Goal: Transaction & Acquisition: Purchase product/service

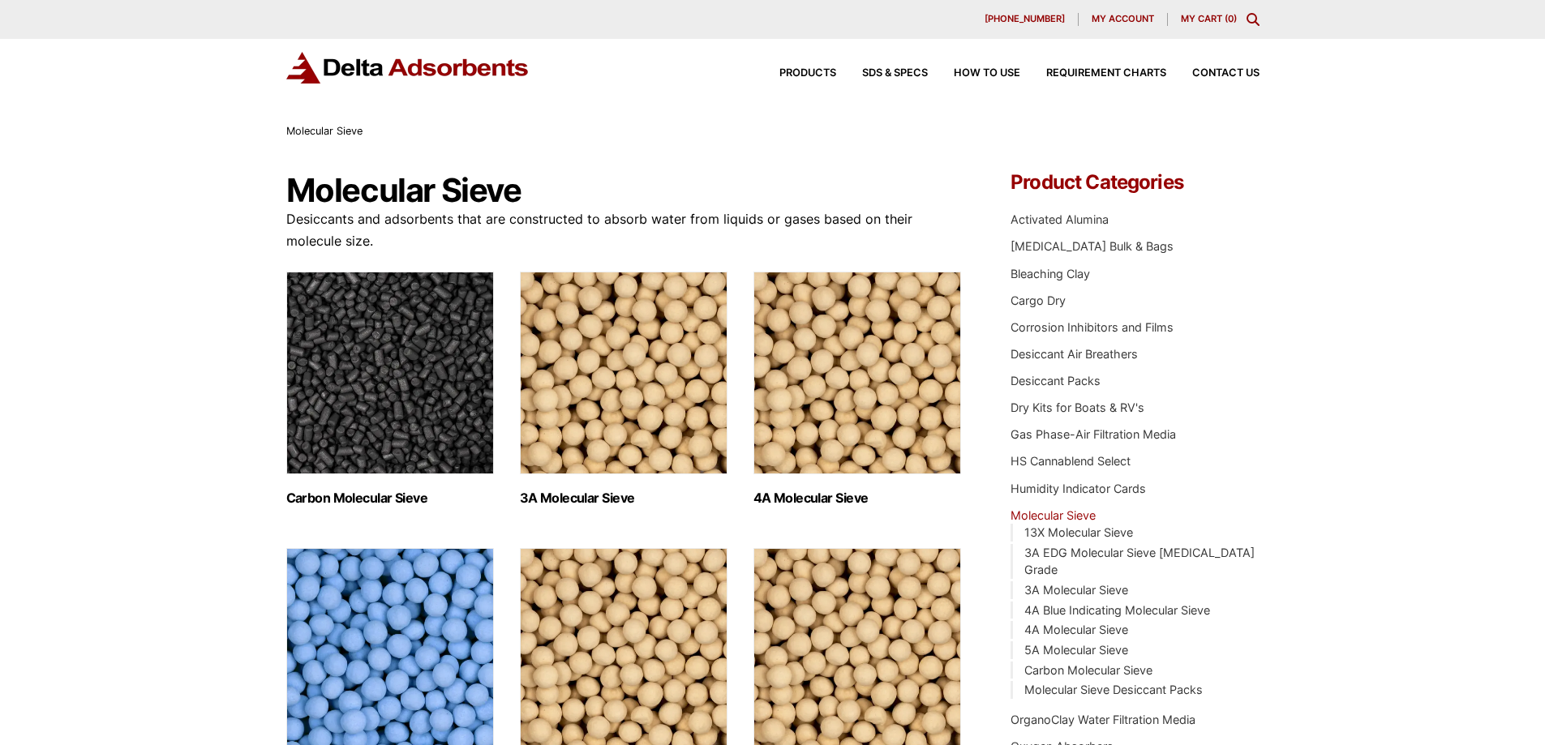
click at [629, 398] on img "Visit product category 3A Molecular Sieve" at bounding box center [624, 373] width 208 height 203
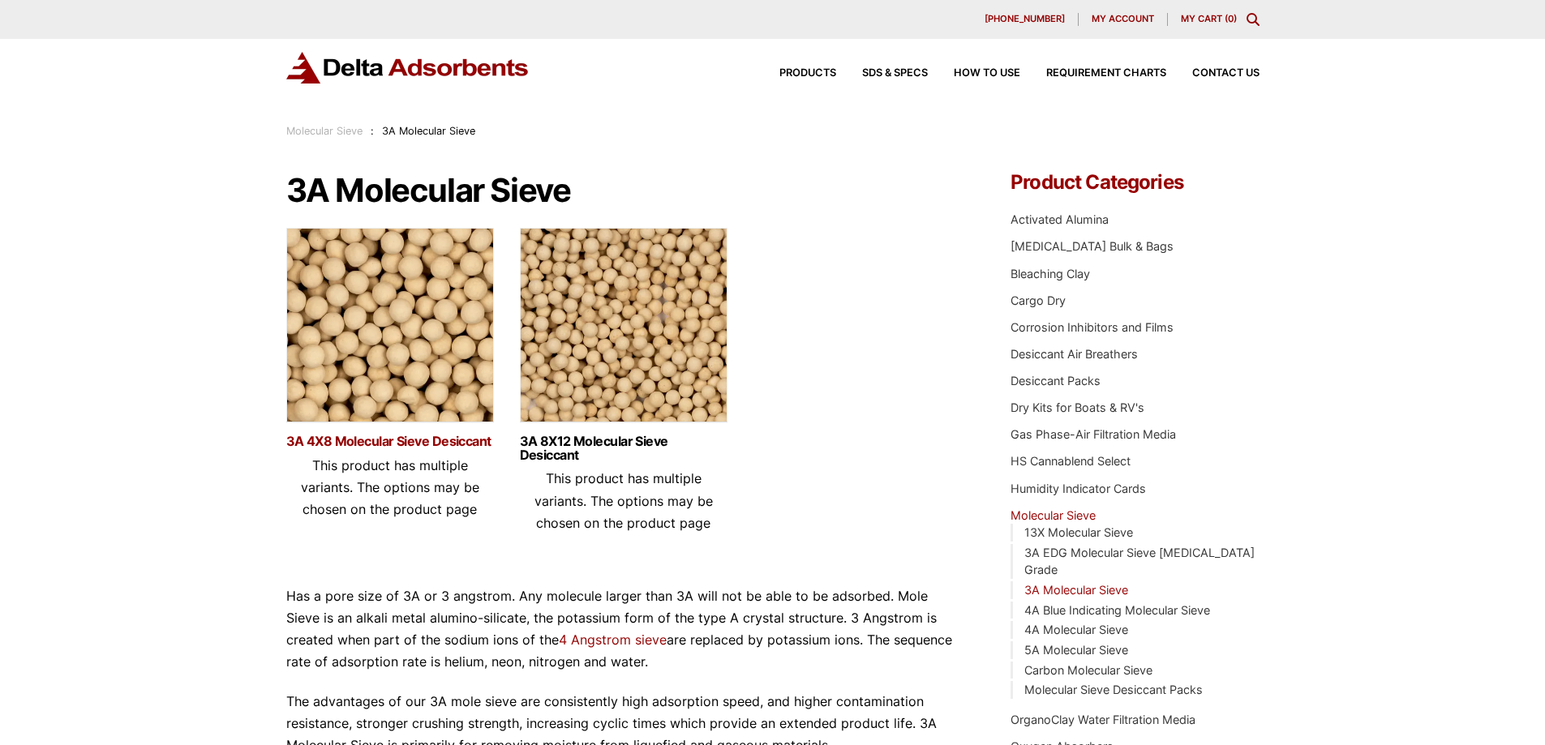
click at [422, 440] on link "3A 4X8 Molecular Sieve Desiccant" at bounding box center [390, 442] width 208 height 14
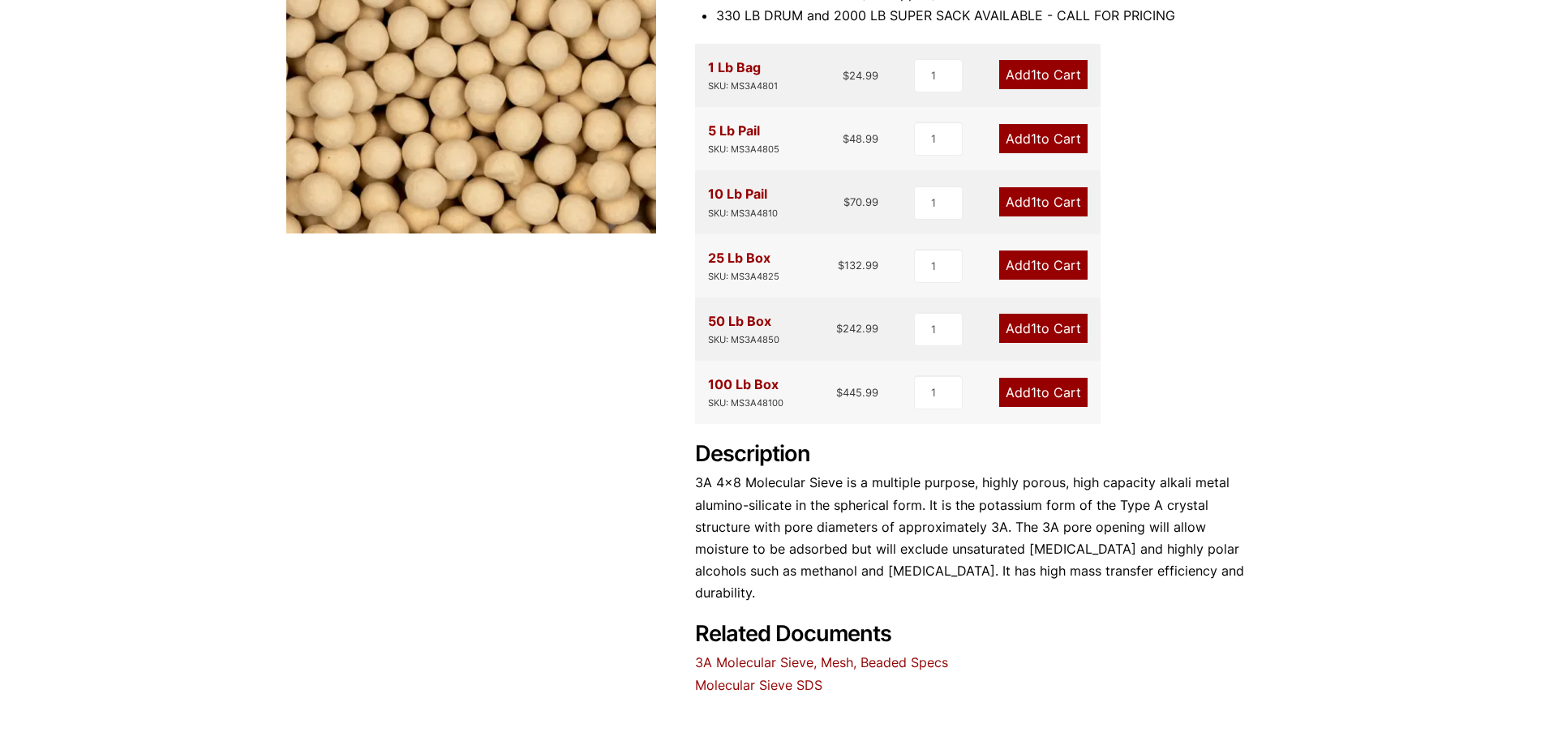
scroll to position [371, 0]
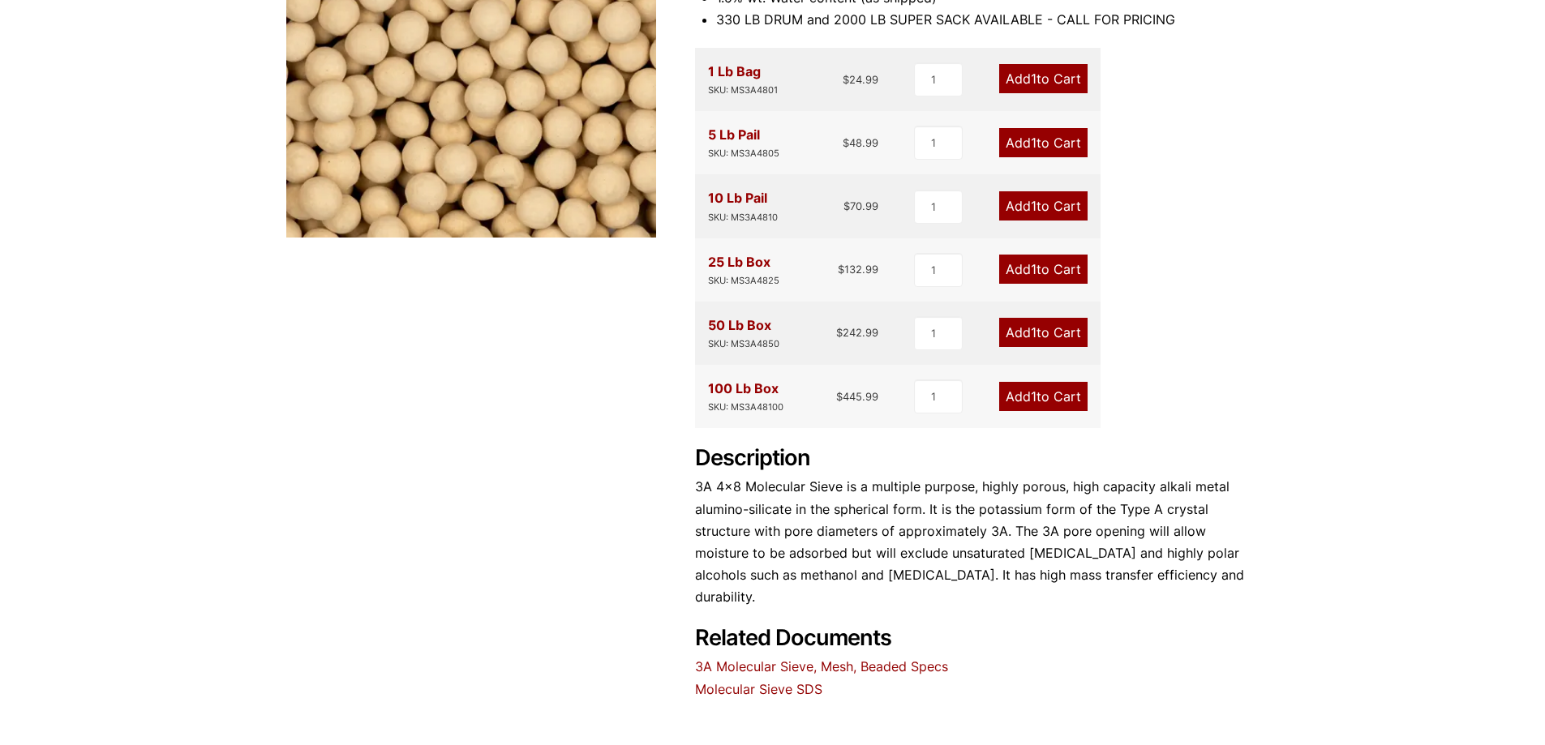
click at [782, 658] on link "3A Molecular Sieve, Mesh, Beaded Specs" at bounding box center [821, 666] width 253 height 16
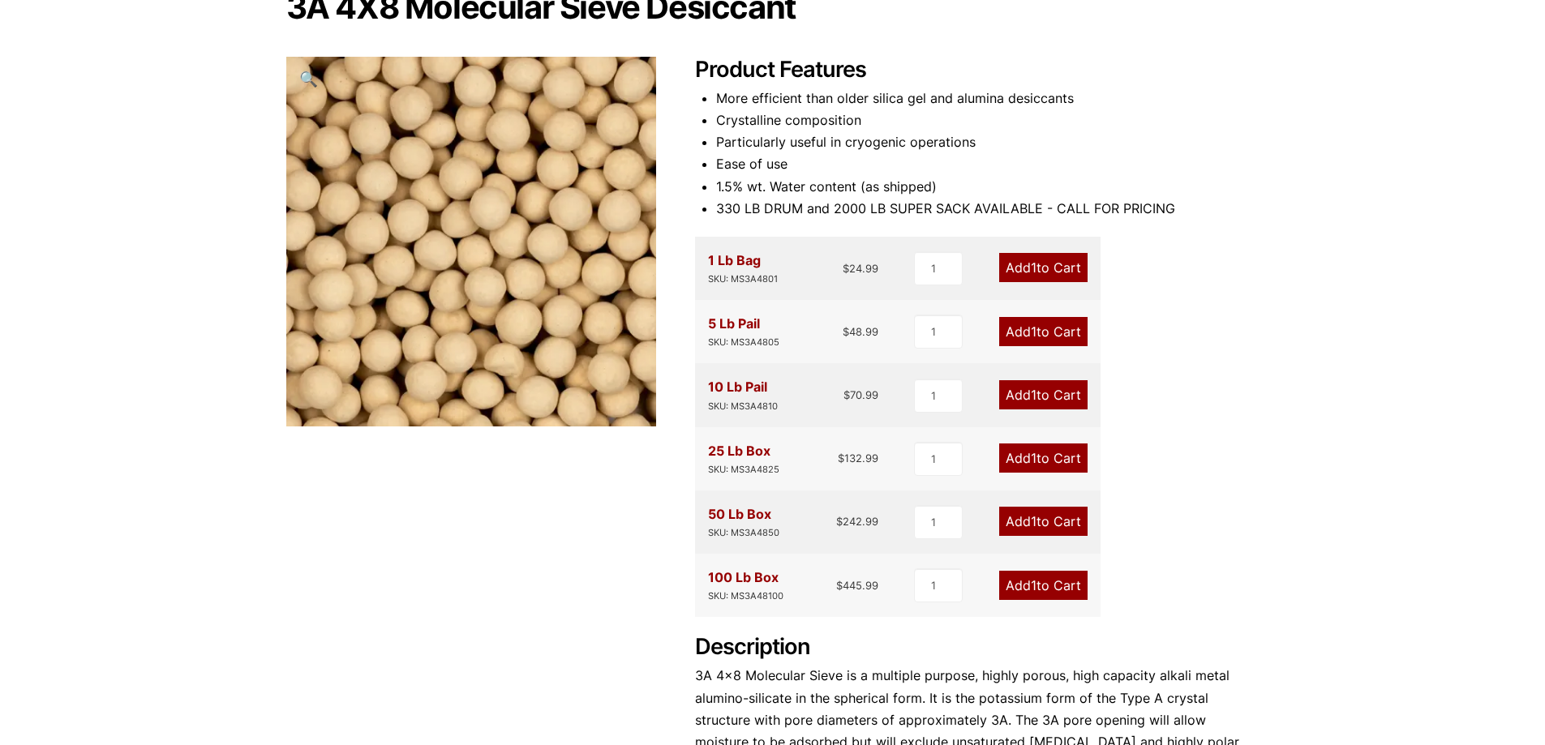
scroll to position [47, 0]
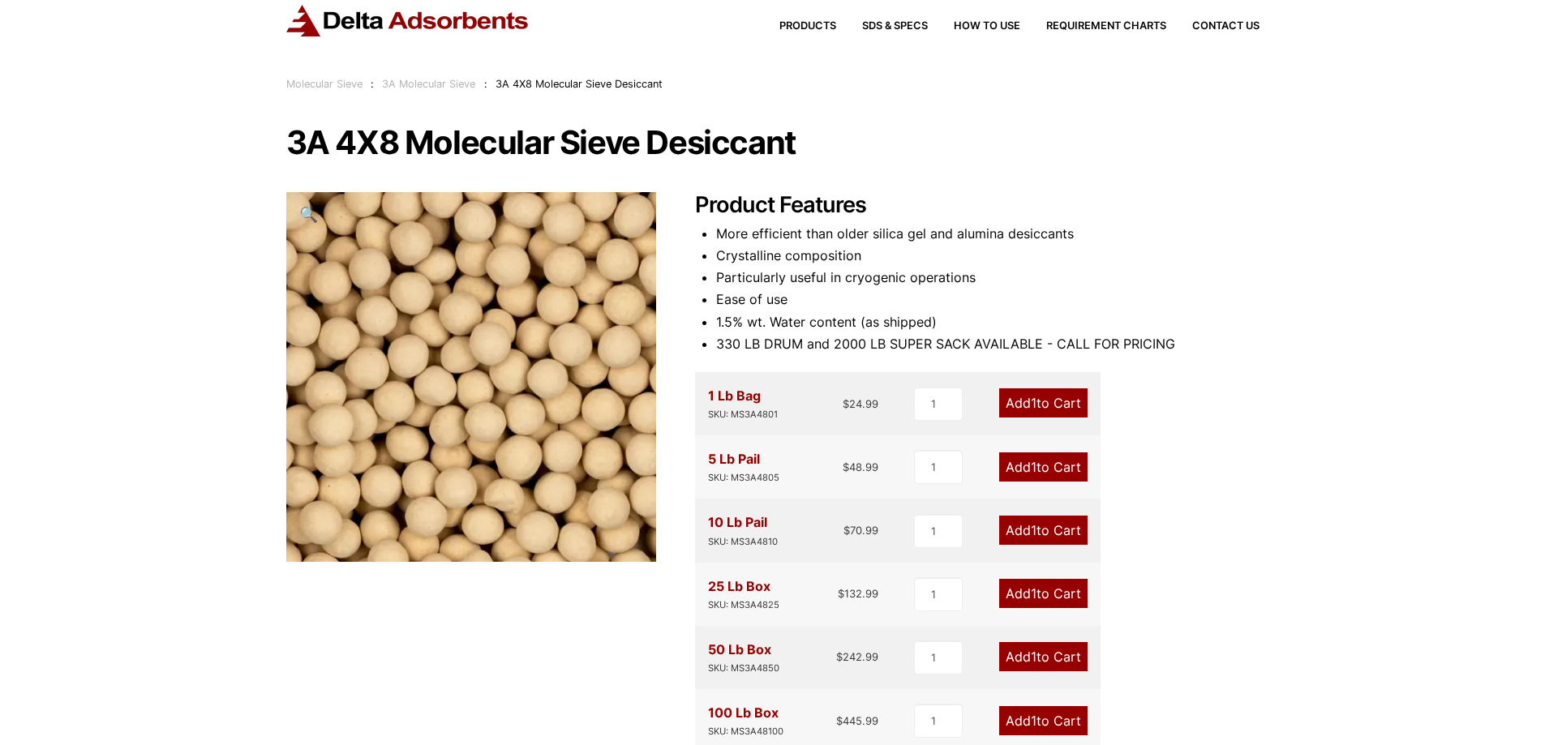
click at [424, 81] on link "3A Molecular Sieve" at bounding box center [428, 84] width 93 height 12
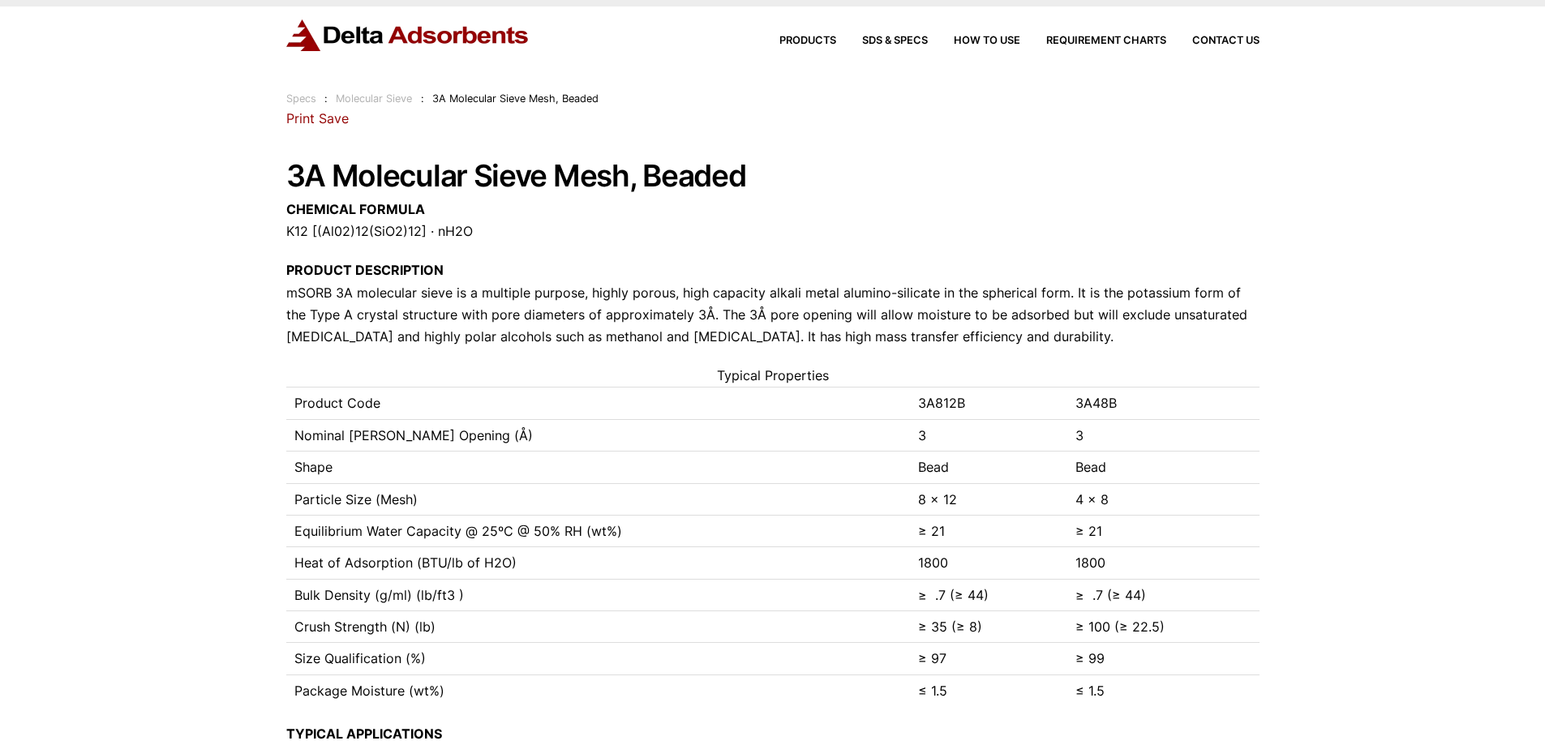
scroll to position [32, 0]
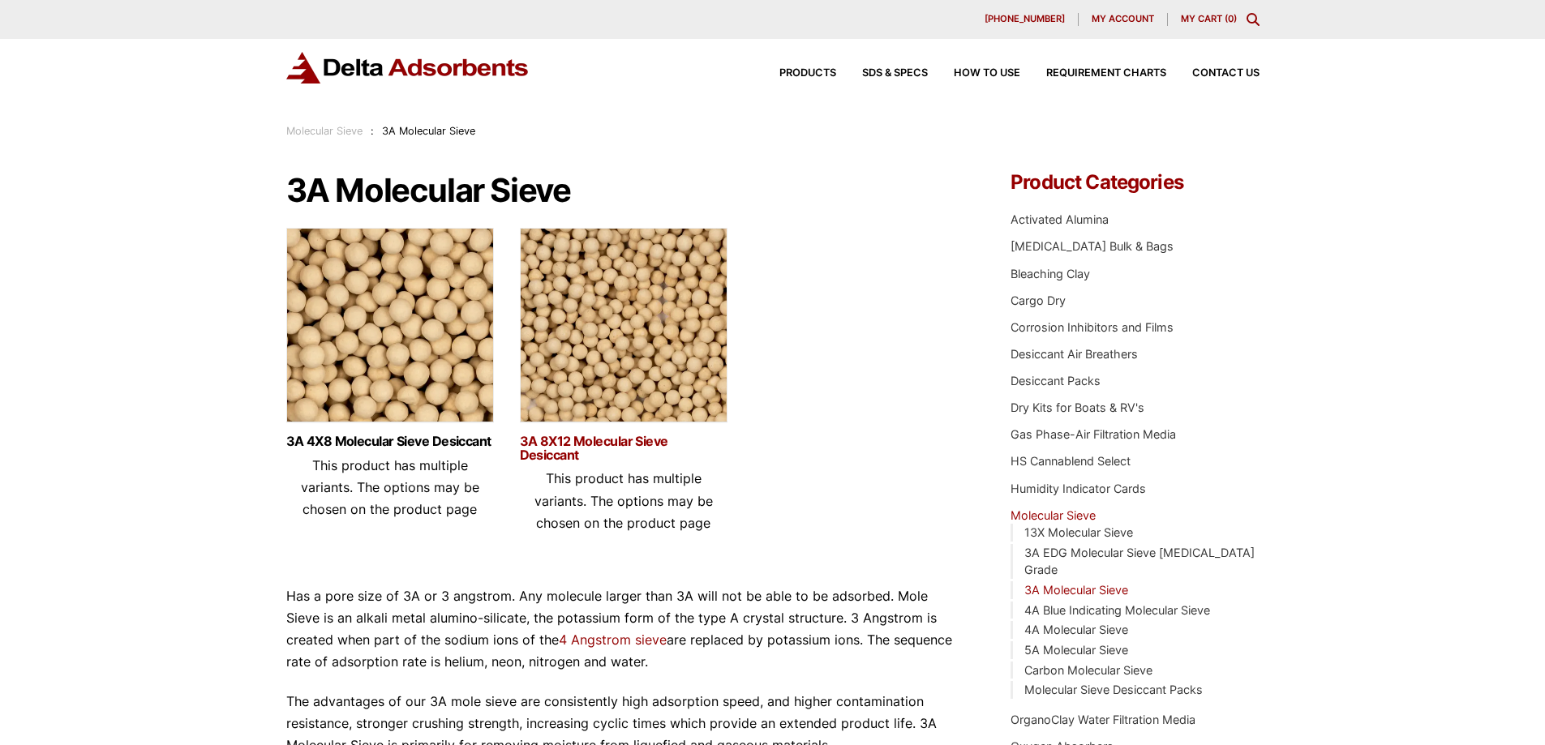
click at [636, 435] on link "3A 8X12 Molecular Sieve Desiccant" at bounding box center [624, 449] width 208 height 28
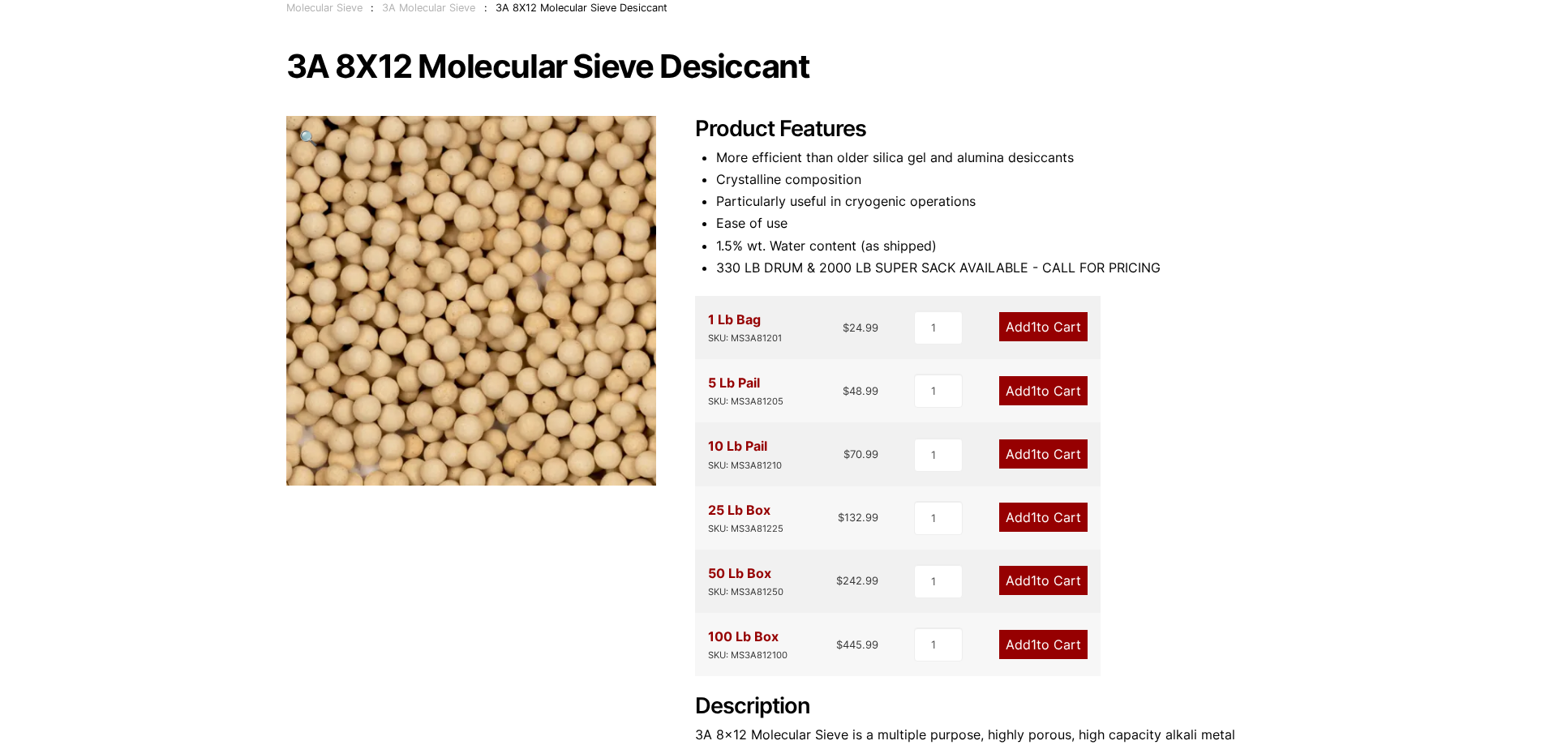
scroll to position [162, 0]
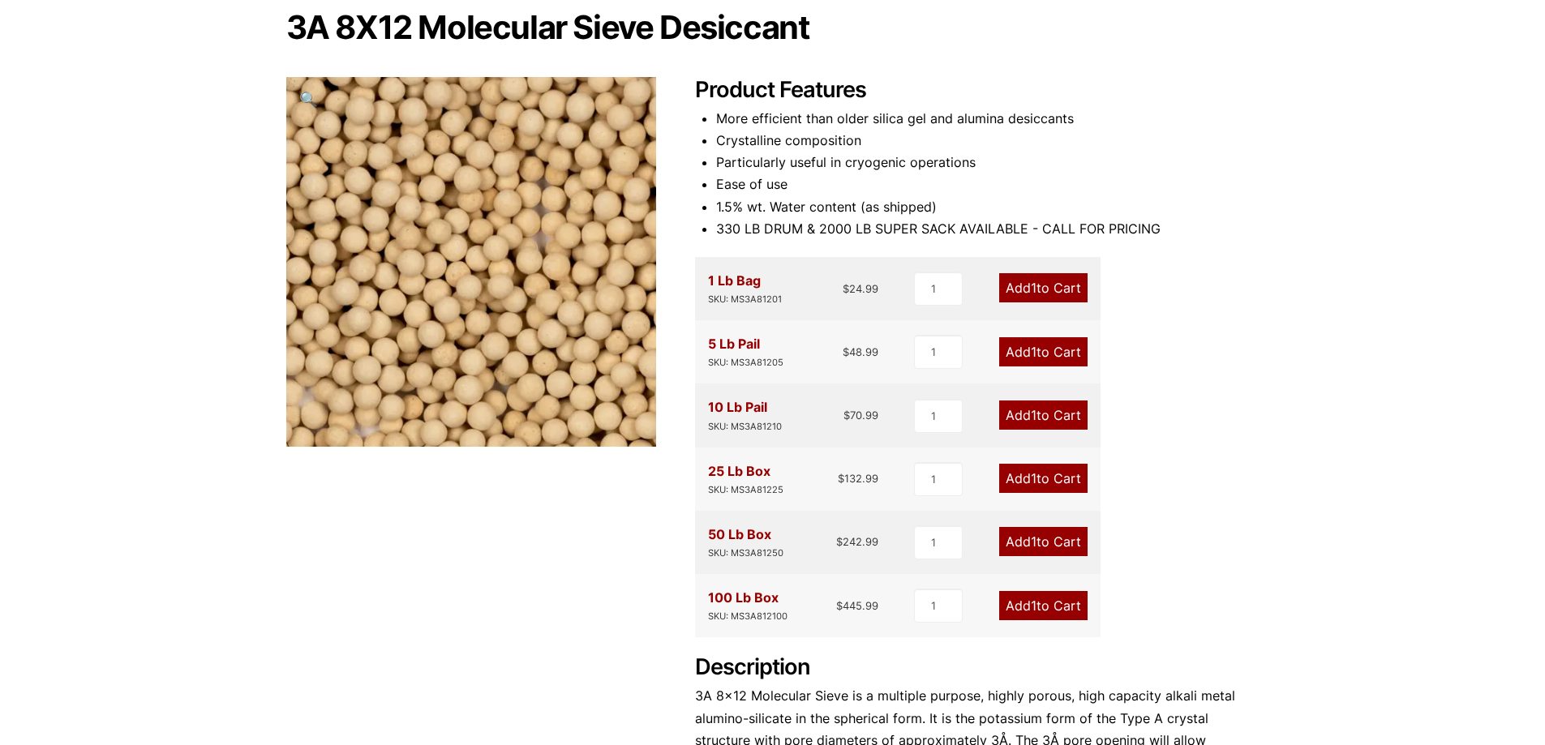
click at [1019, 418] on link "Add 1 to Cart" at bounding box center [1043, 415] width 88 height 29
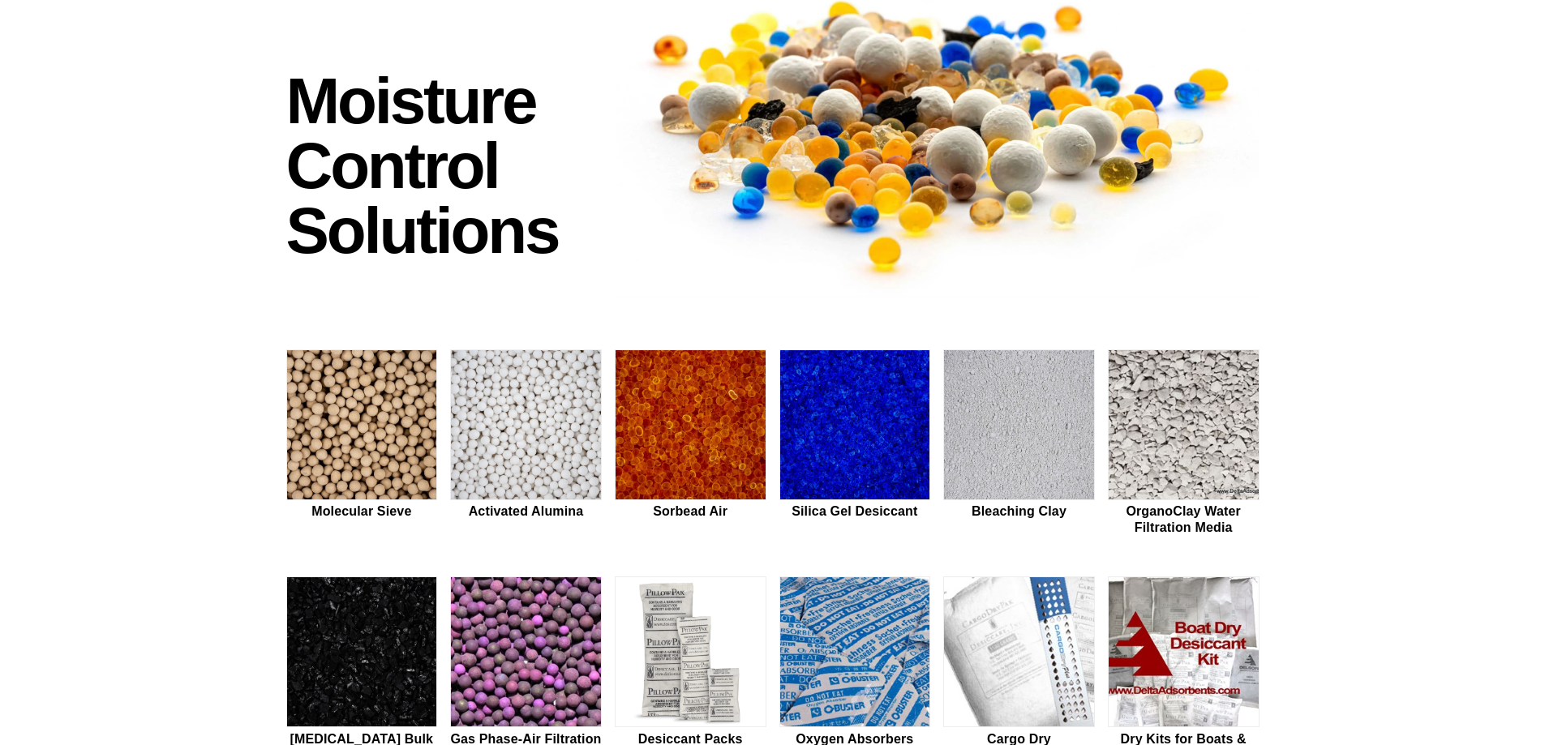
scroll to position [162, 0]
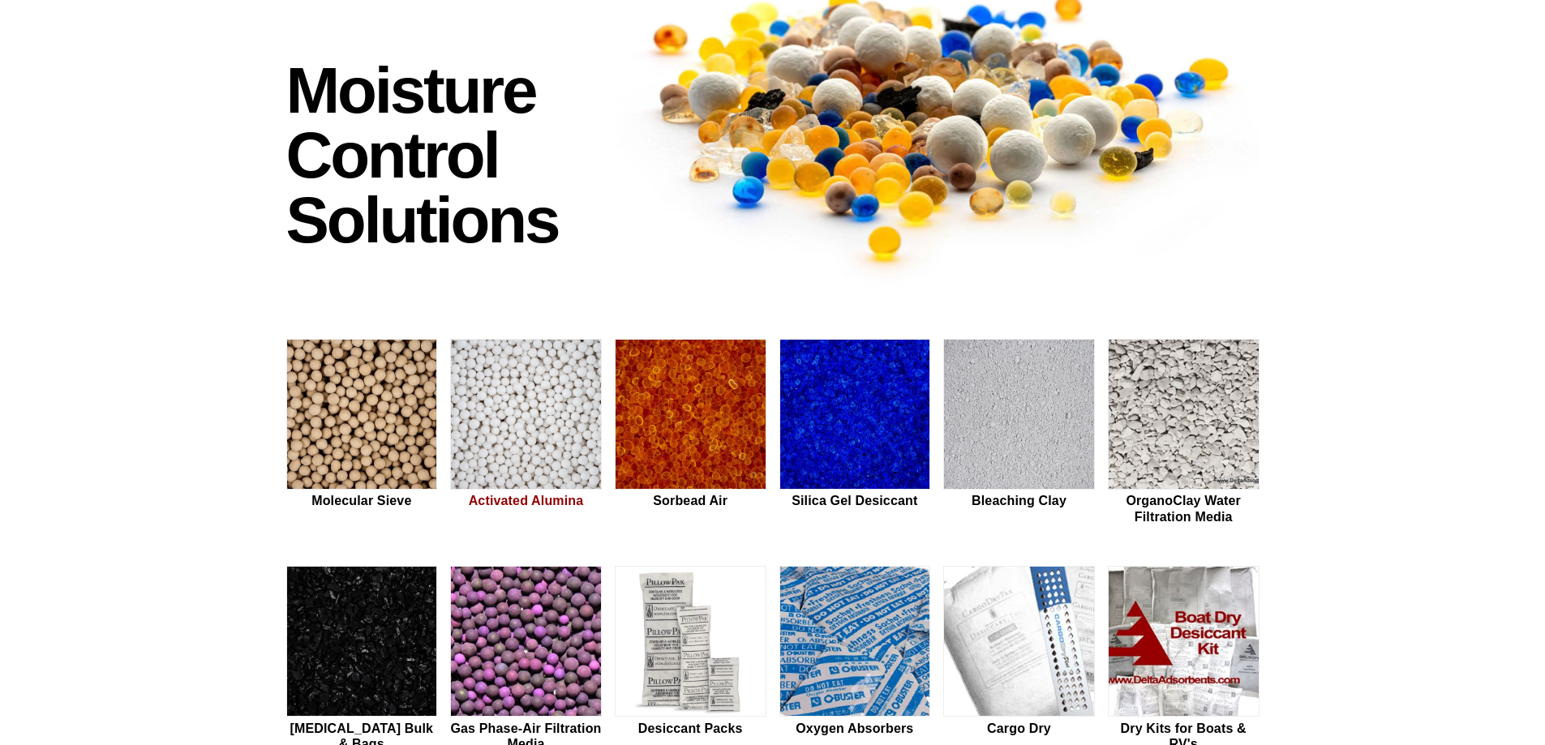
click at [505, 397] on img at bounding box center [526, 415] width 150 height 151
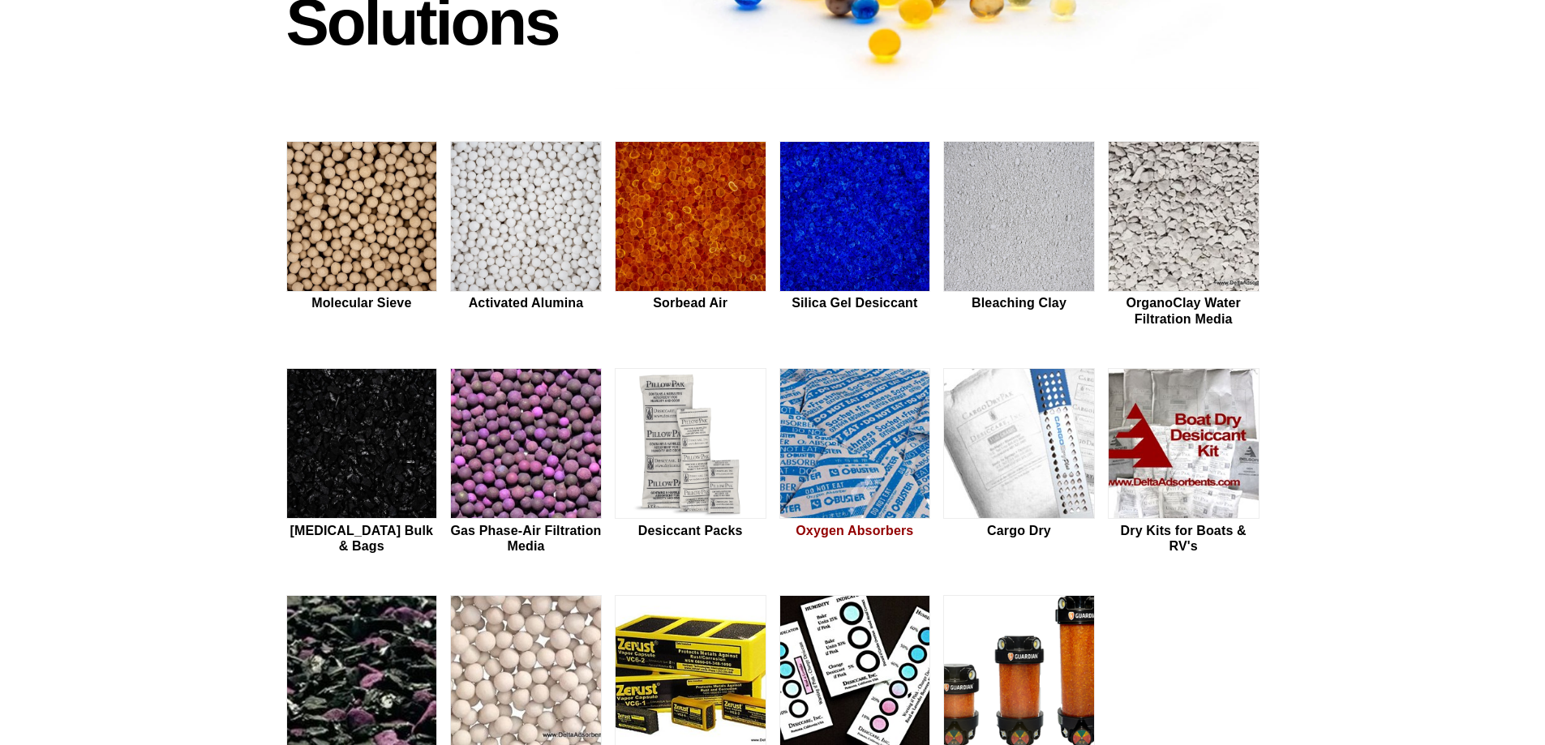
scroll to position [324, 0]
